Goal: Find specific page/section: Find specific page/section

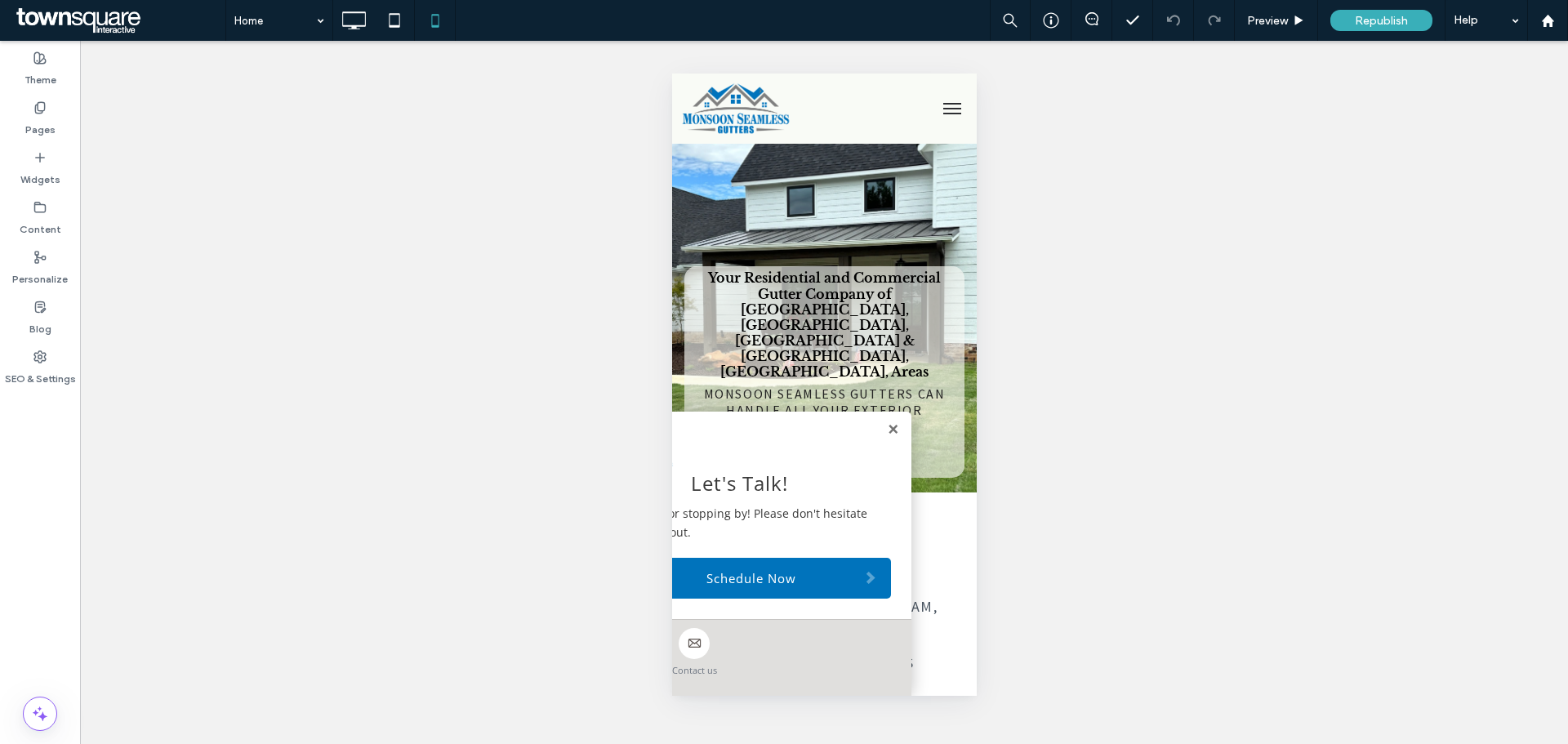
click at [943, 108] on span "menu" at bounding box center [952, 109] width 18 height 2
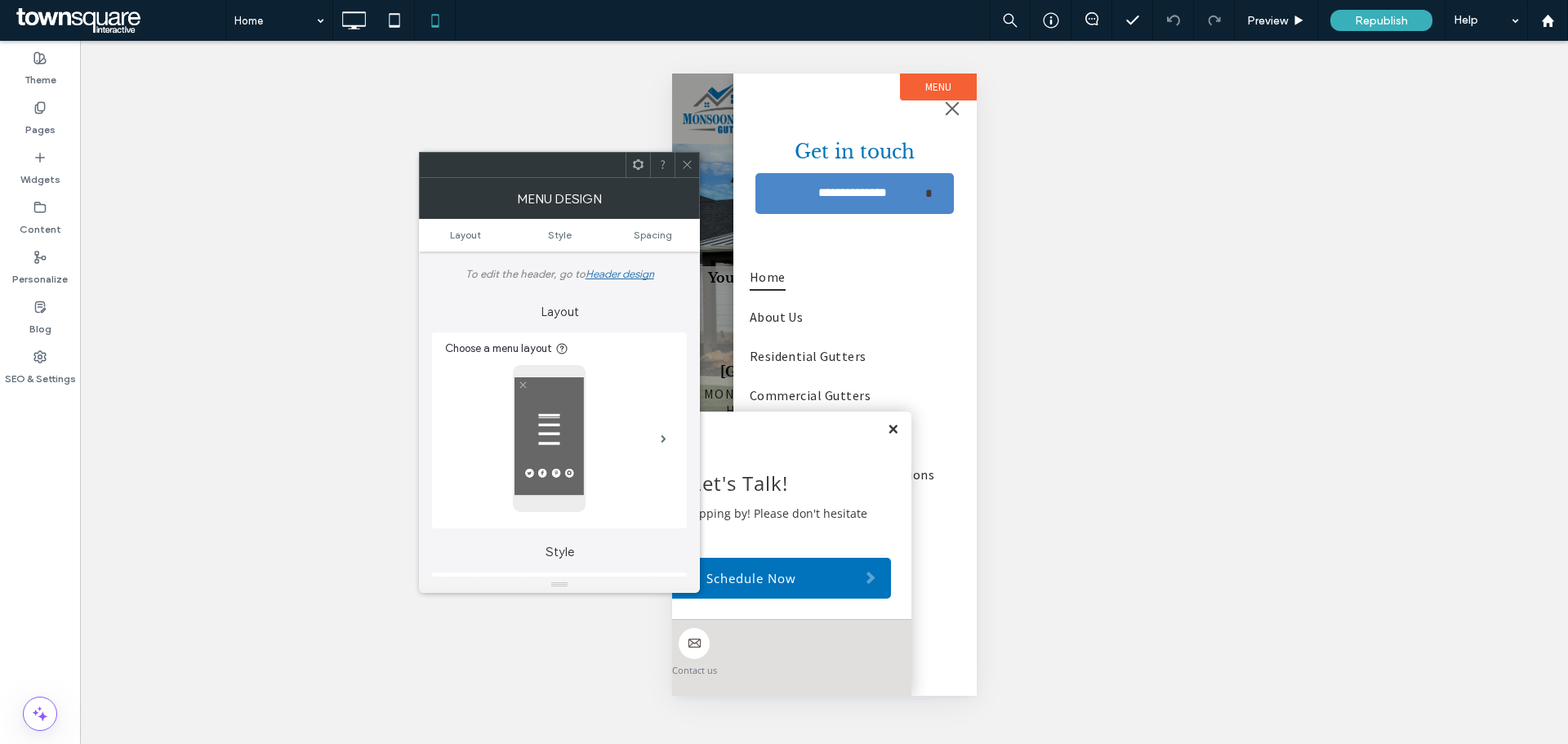
click at [890, 429] on link at bounding box center [893, 430] width 13 height 14
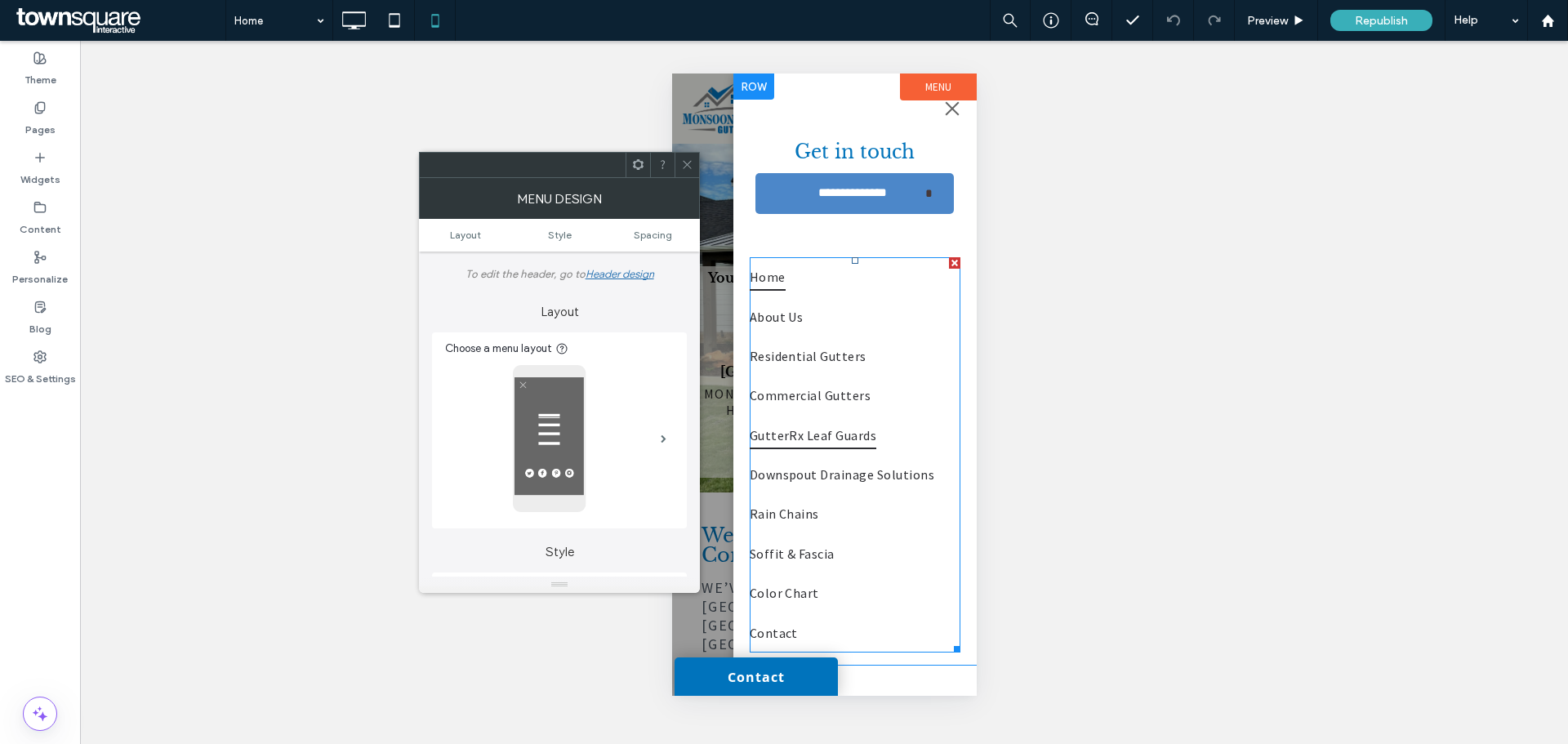
click at [812, 433] on span "GutterRx Leaf Guards" at bounding box center [812, 435] width 127 height 28
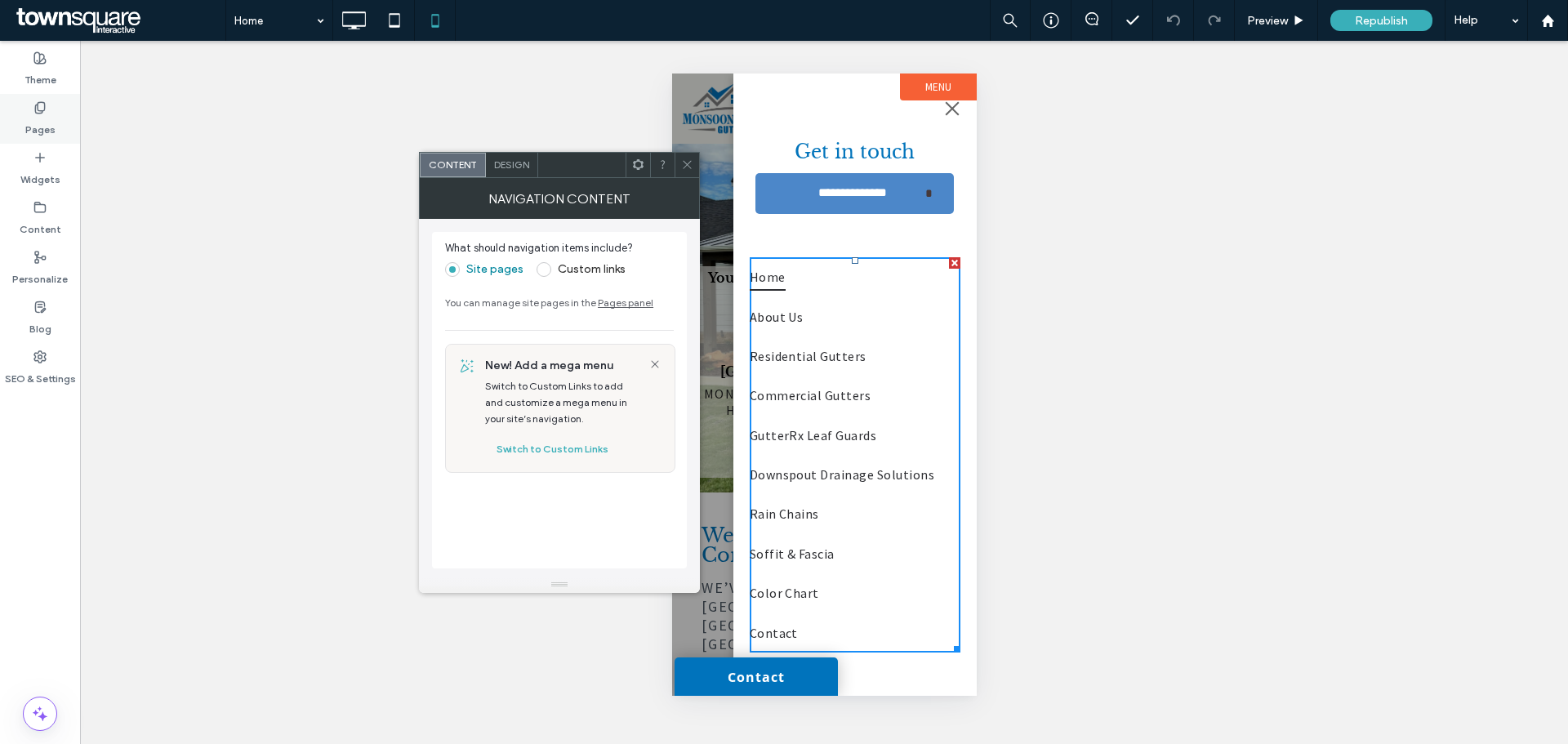
click at [36, 126] on label "Pages" at bounding box center [40, 126] width 30 height 23
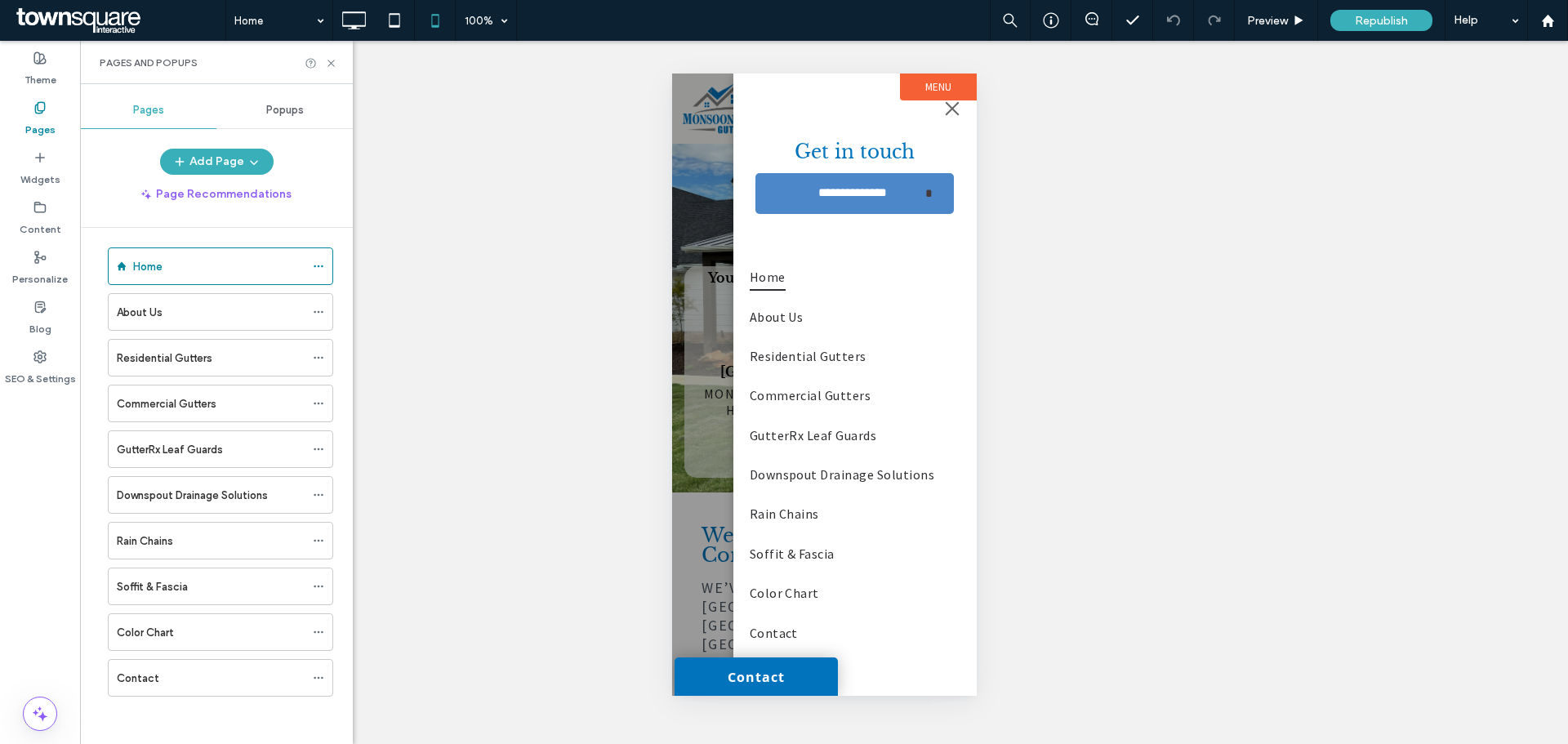
scroll to position [10, 0]
click at [157, 456] on div "GutterRx Leaf Guards" at bounding box center [211, 447] width 188 height 36
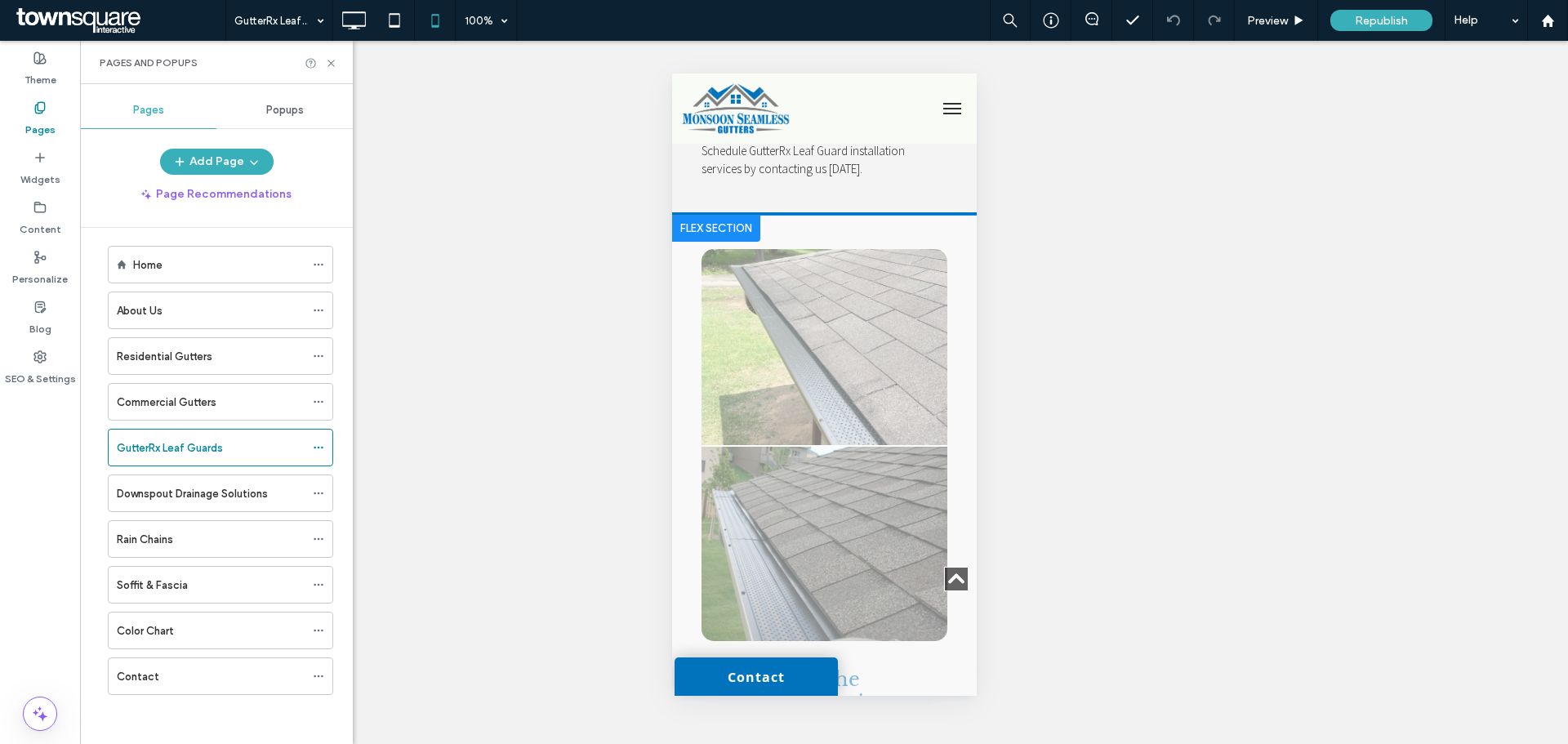
scroll to position [655, 0]
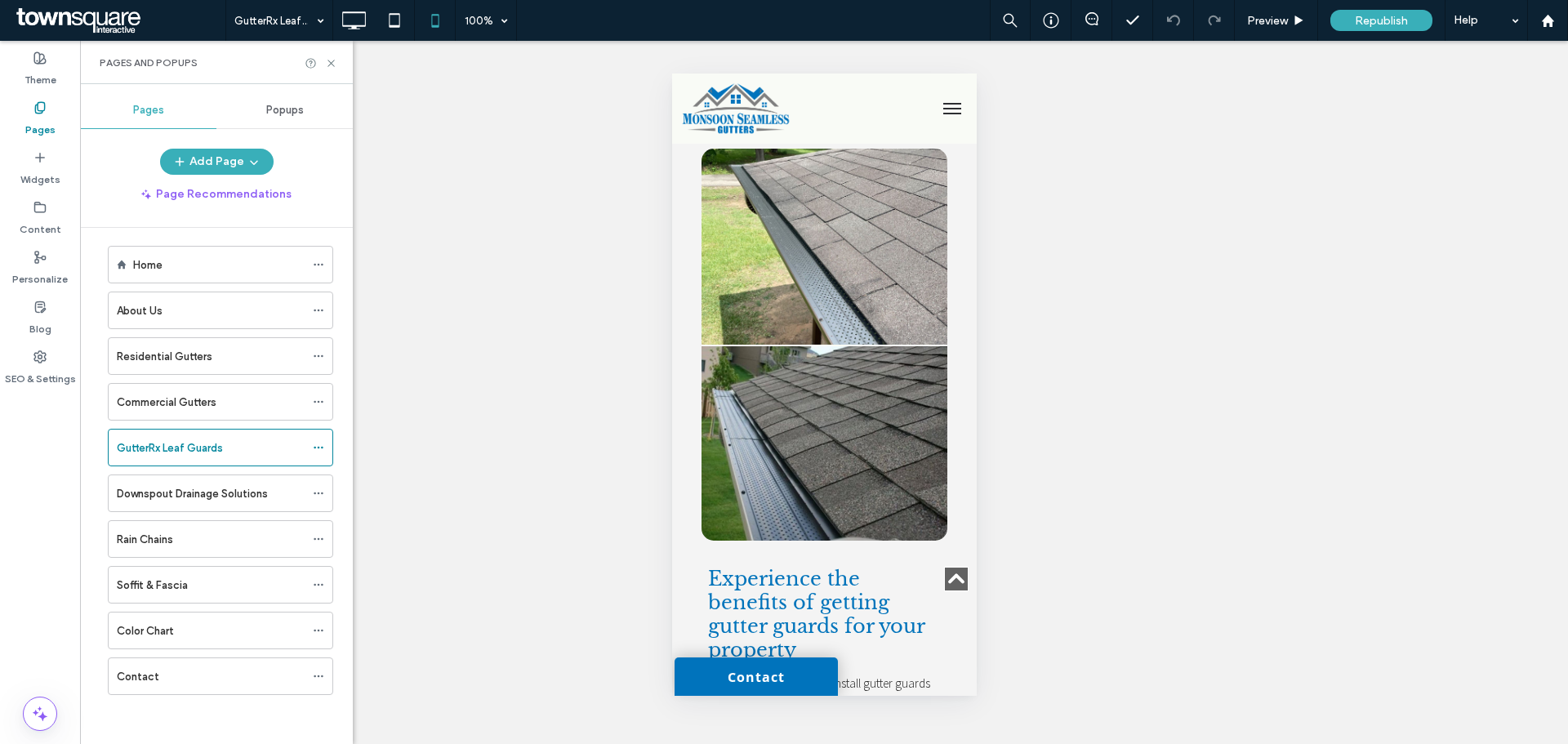
click at [165, 630] on label "Color Chart" at bounding box center [145, 630] width 56 height 29
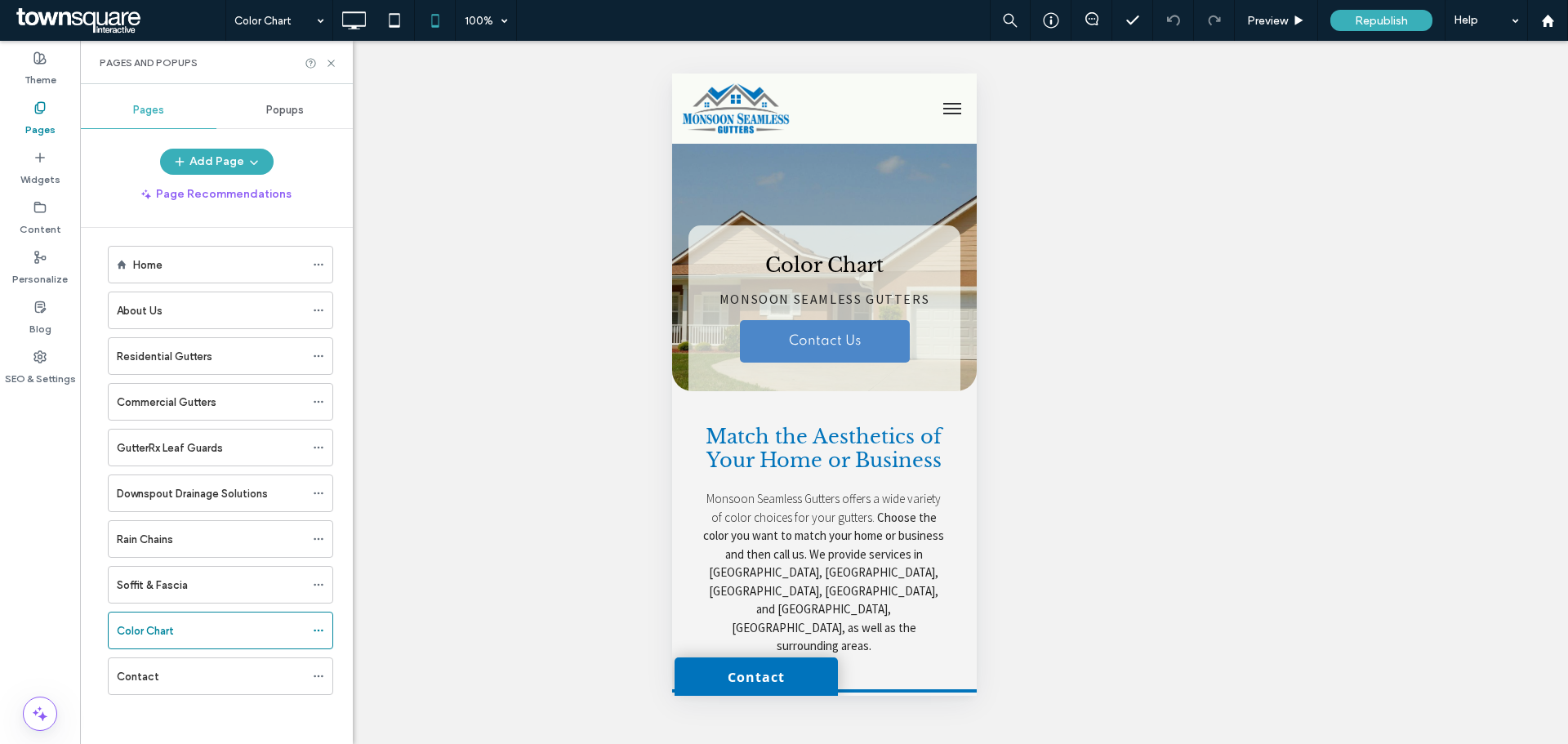
scroll to position [409, 0]
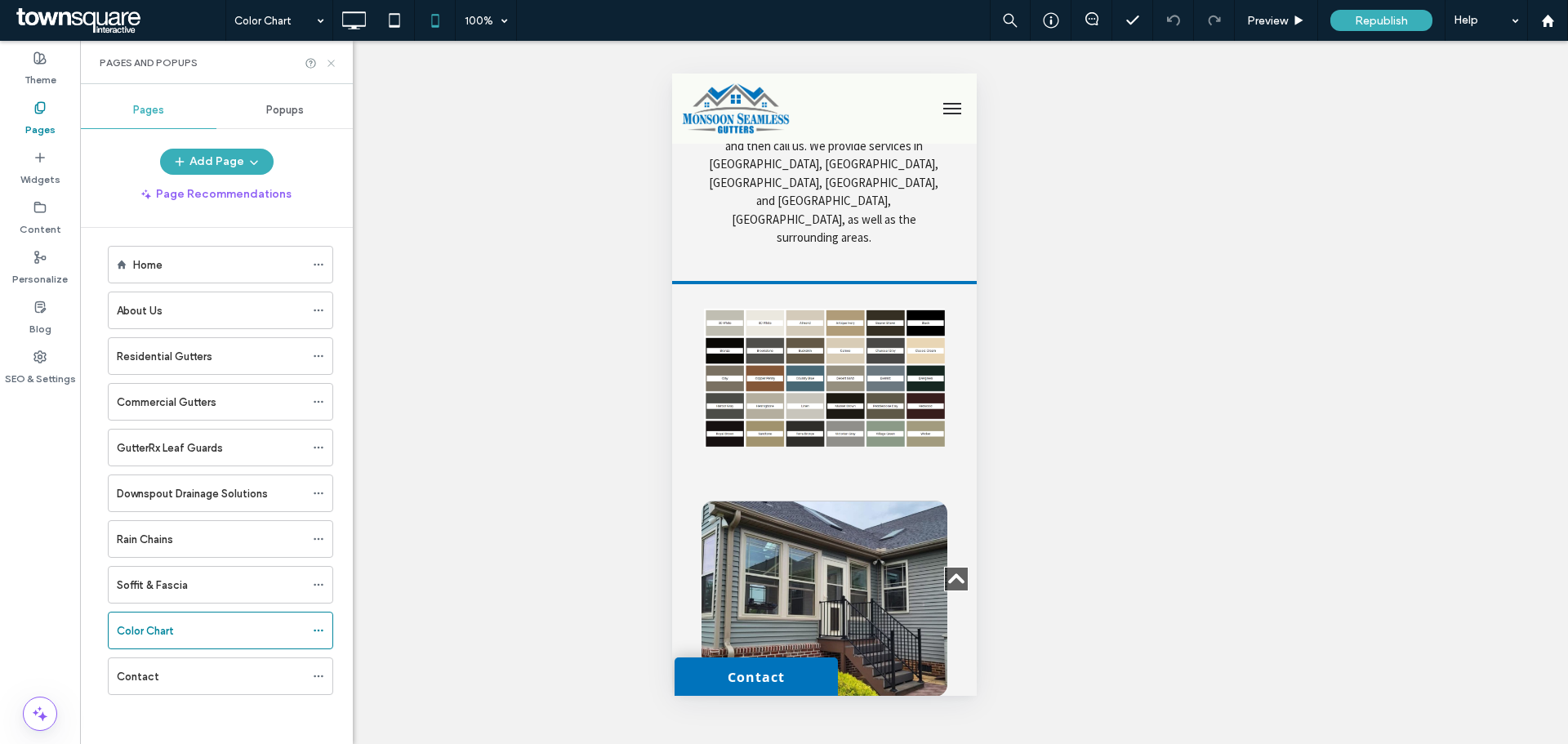
click at [330, 66] on icon at bounding box center [331, 63] width 13 height 13
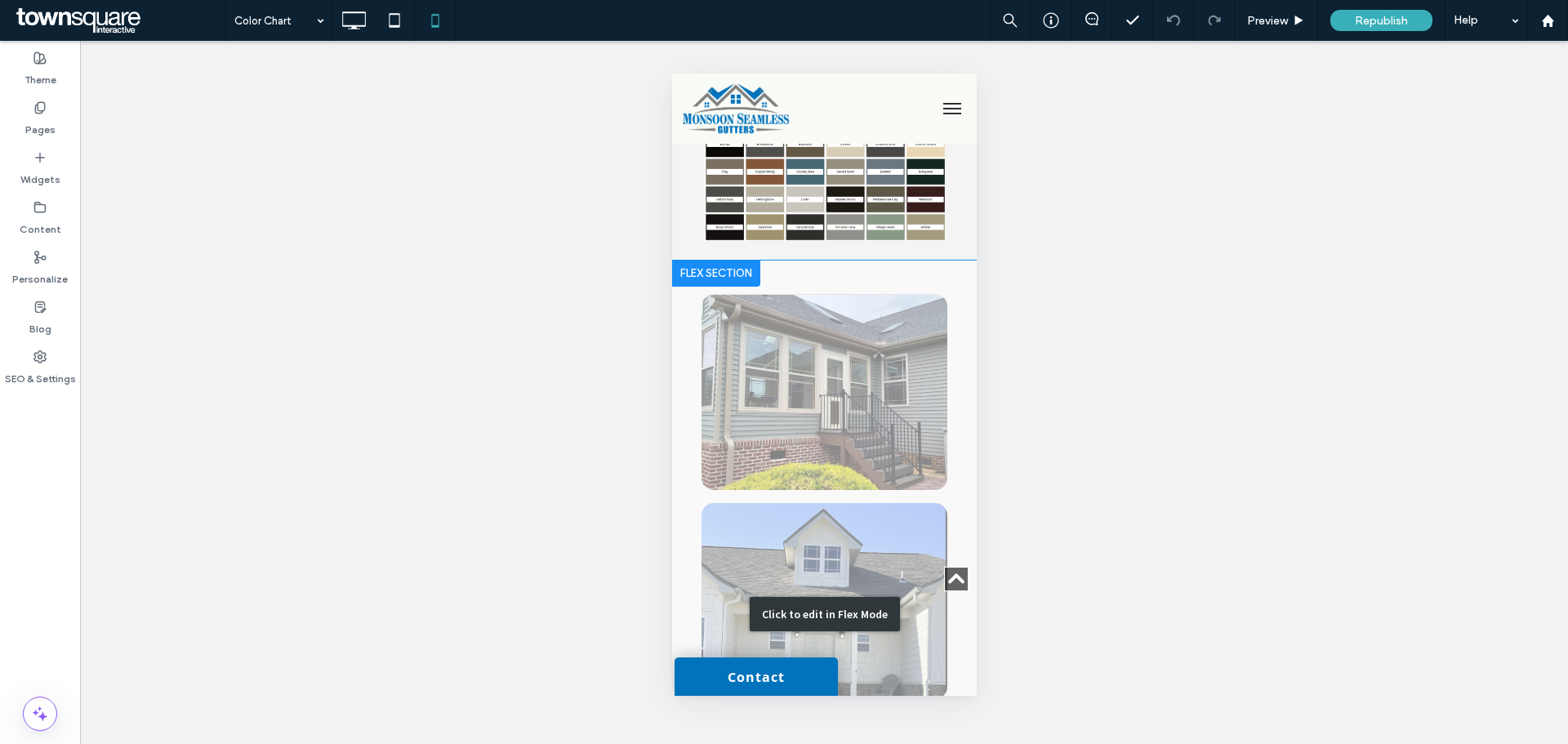
scroll to position [43, 0]
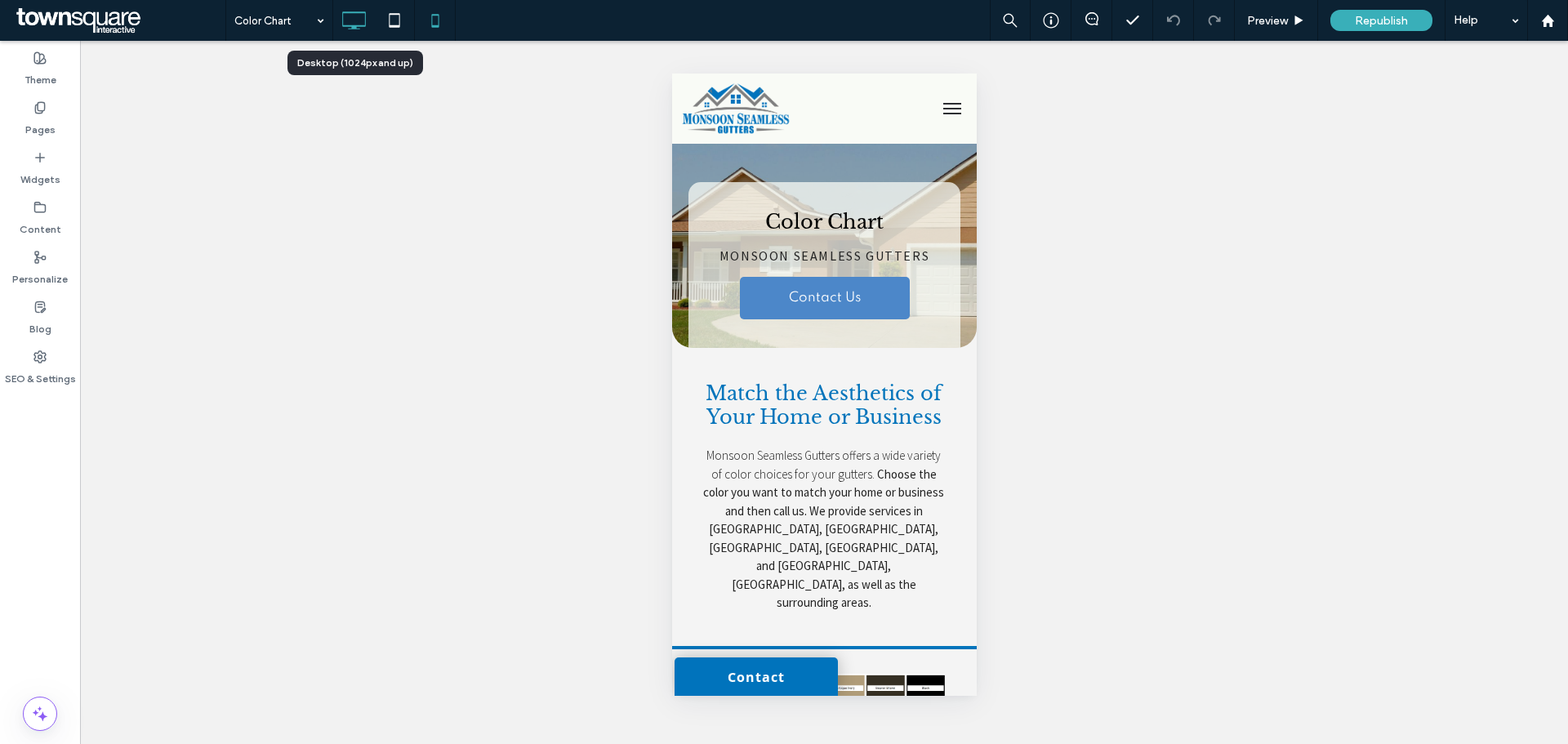
click at [343, 14] on icon at bounding box center [353, 21] width 33 height 33
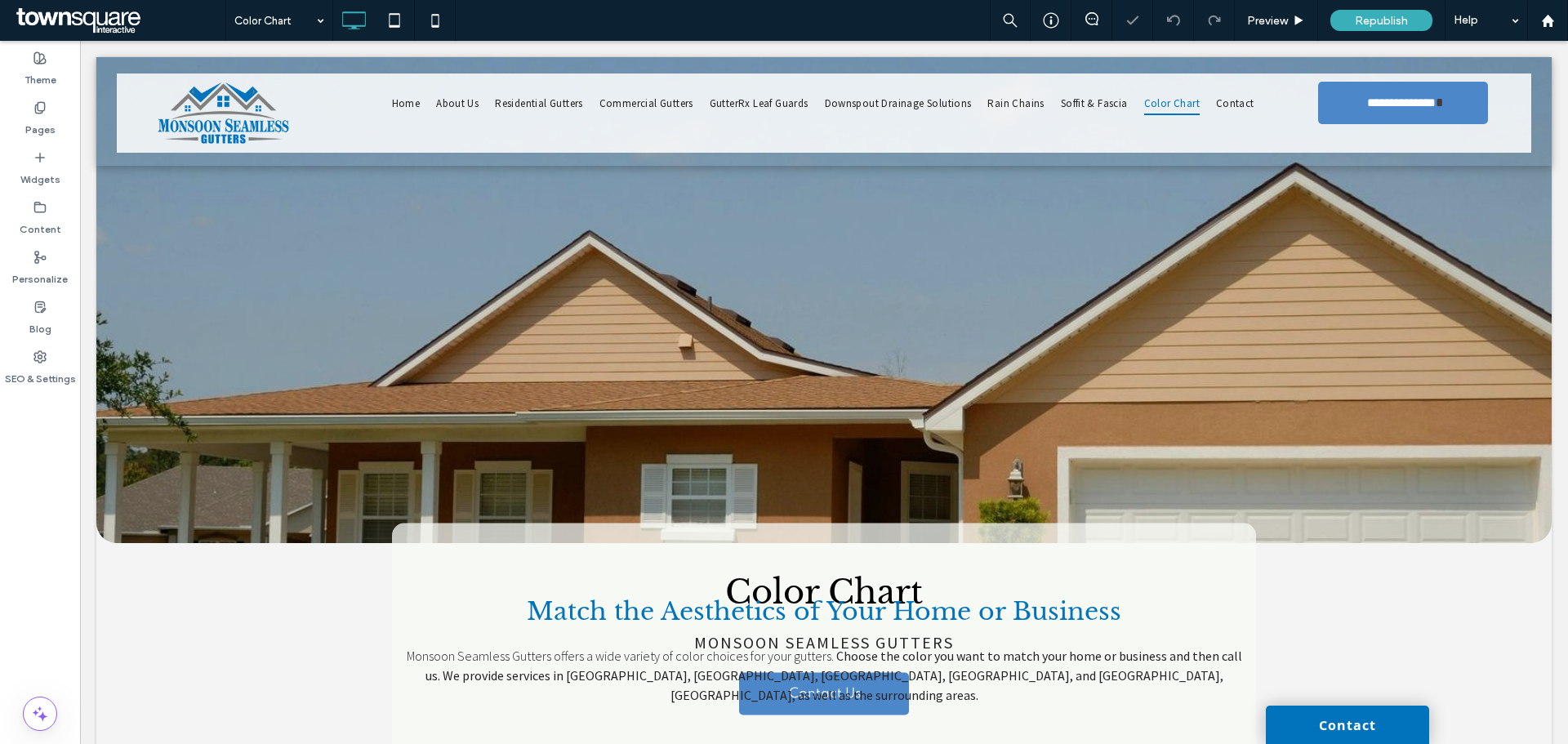
scroll to position [0, 0]
